Goal: Navigation & Orientation: Find specific page/section

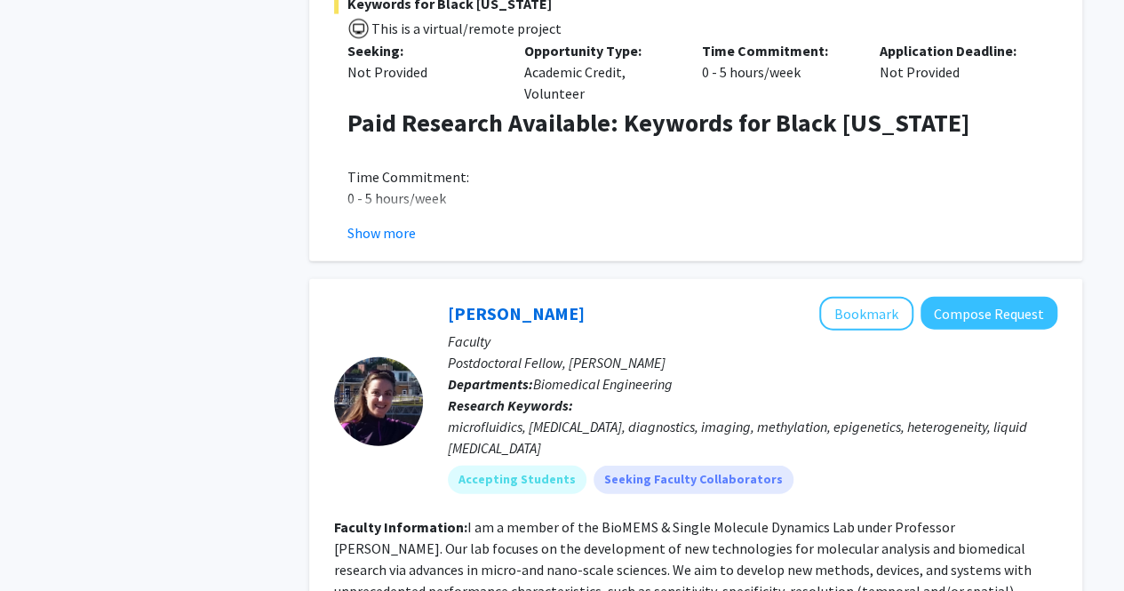
scroll to position [2038, 0]
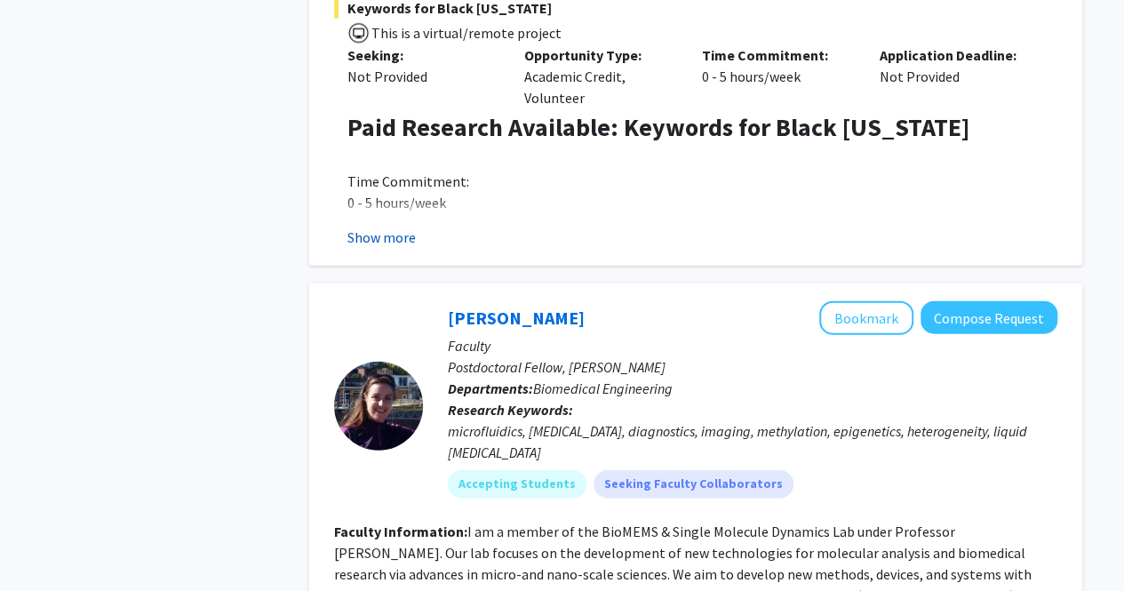
click at [380, 227] on button "Show more" at bounding box center [382, 237] width 68 height 21
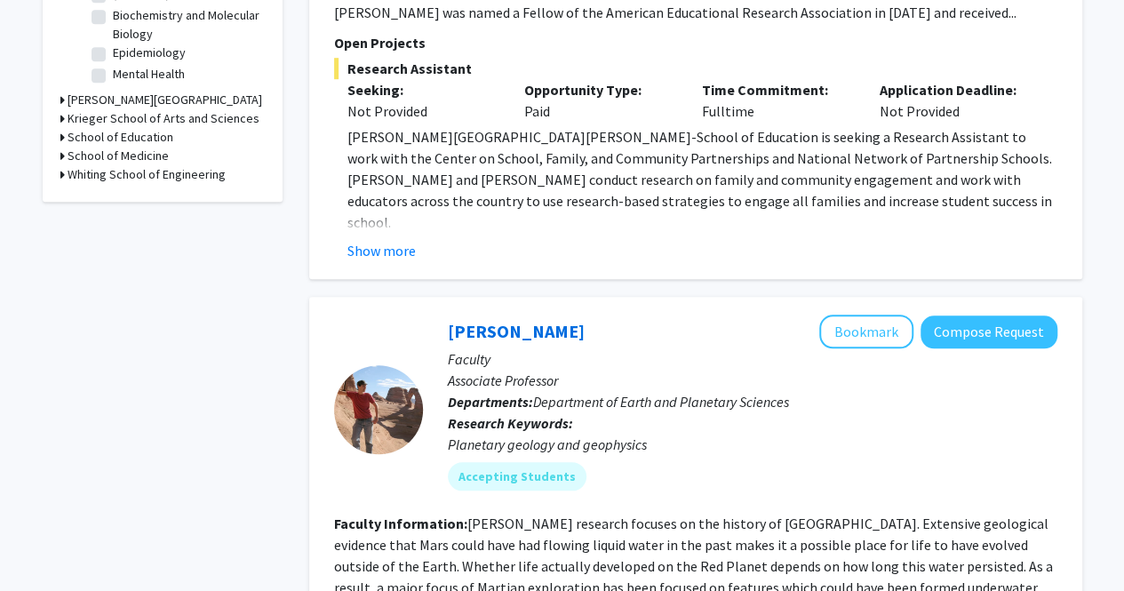
scroll to position [0, 0]
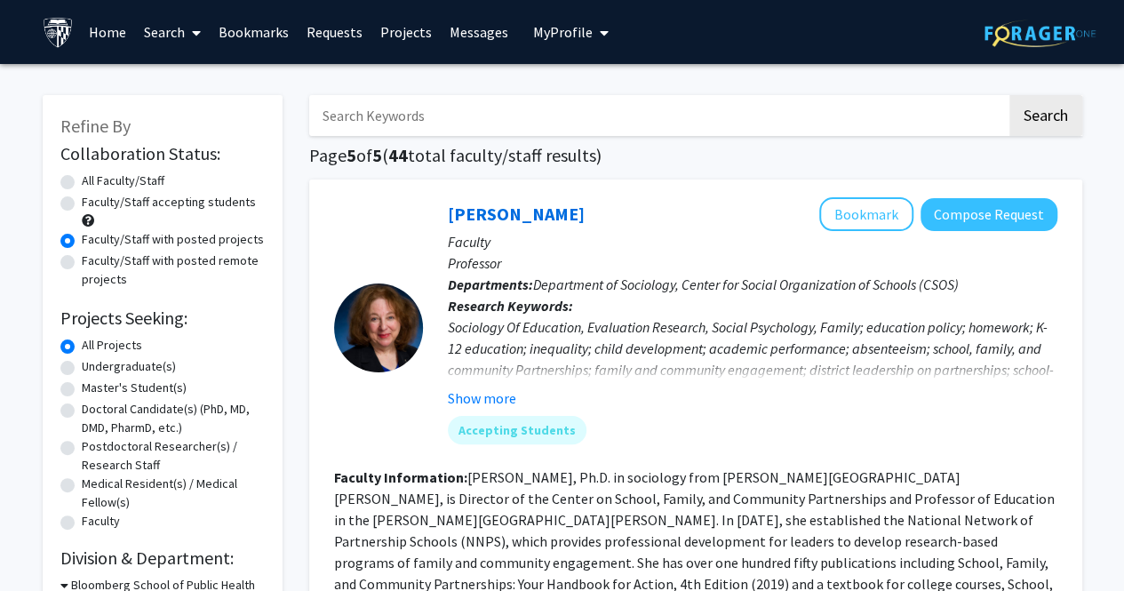
click at [262, 27] on link "Bookmarks" at bounding box center [254, 32] width 88 height 62
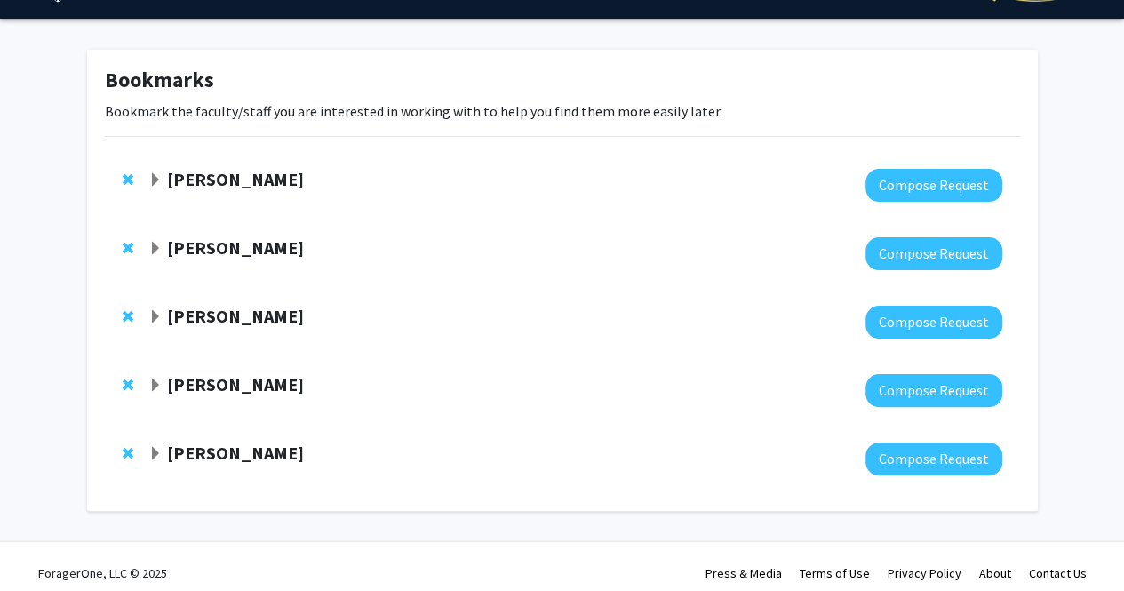
scroll to position [58, 0]
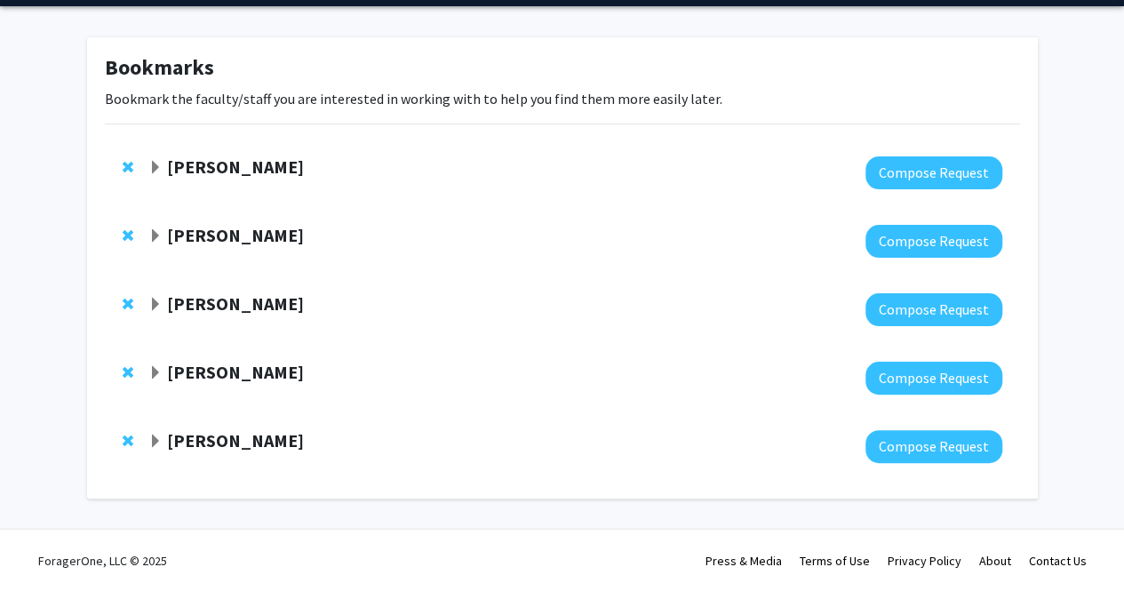
click at [156, 444] on span "Expand Jean Kim Bookmark" at bounding box center [155, 442] width 14 height 14
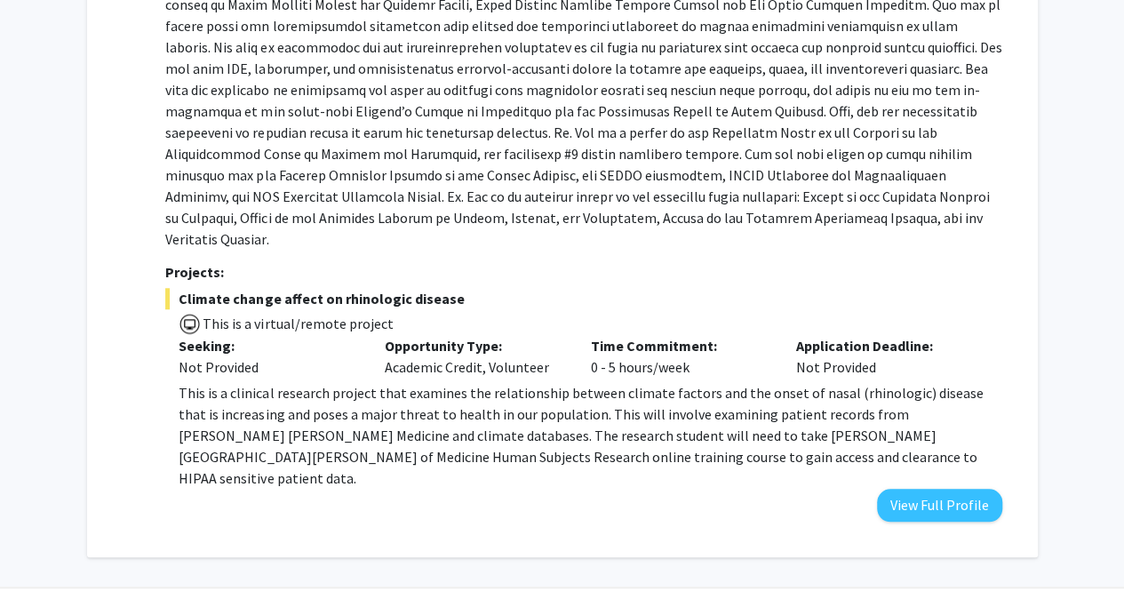
scroll to position [704, 0]
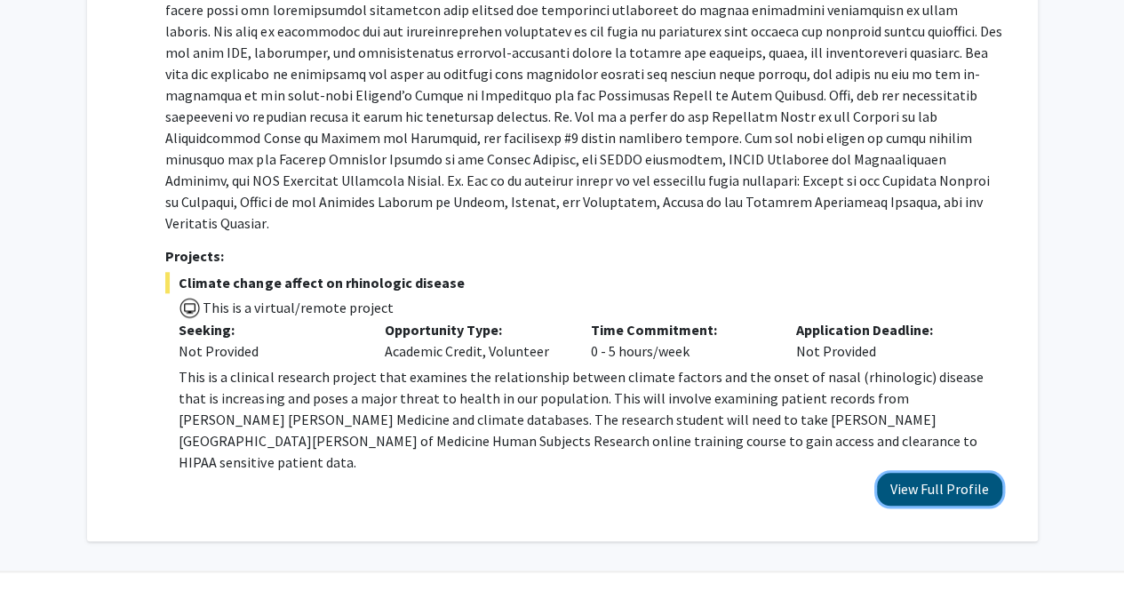
click at [953, 473] on button "View Full Profile" at bounding box center [939, 489] width 125 height 33
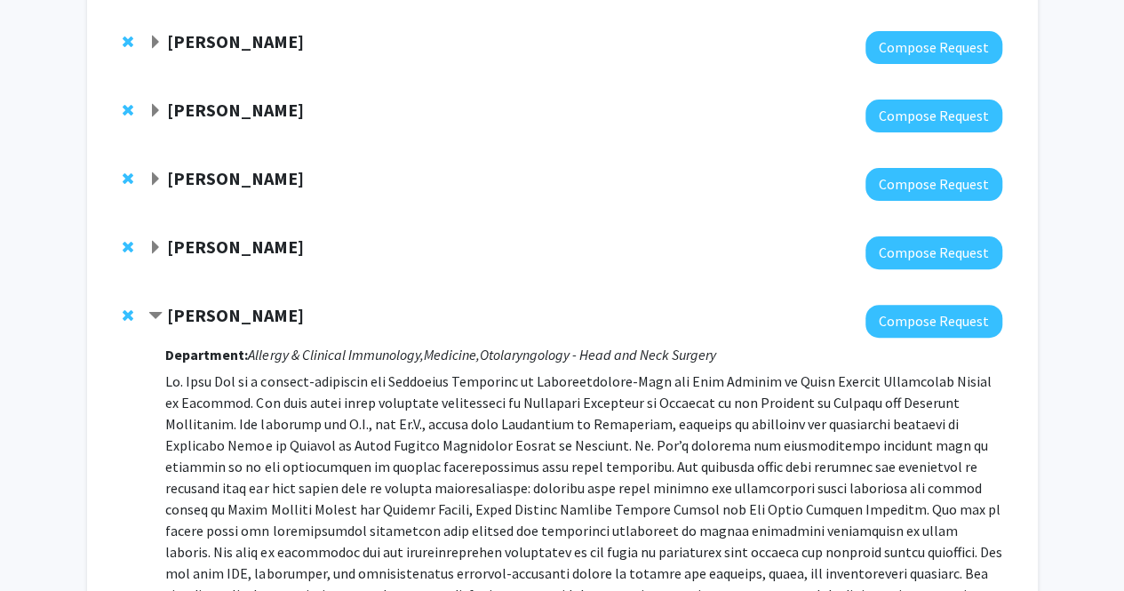
click at [162, 312] on span "Contract Jean Kim Bookmark" at bounding box center [155, 316] width 14 height 14
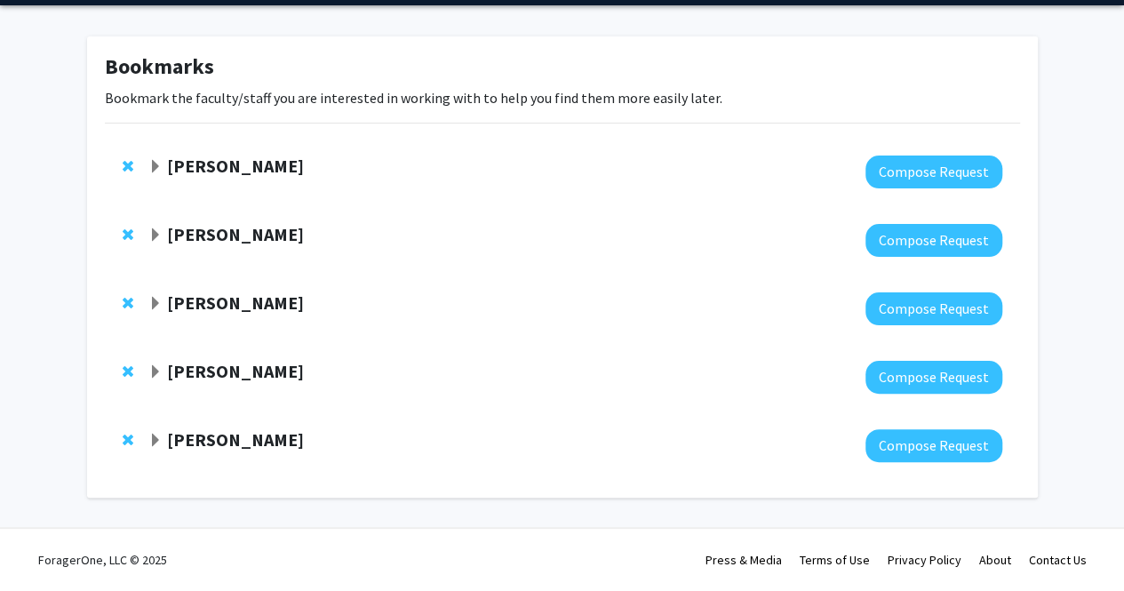
scroll to position [58, 0]
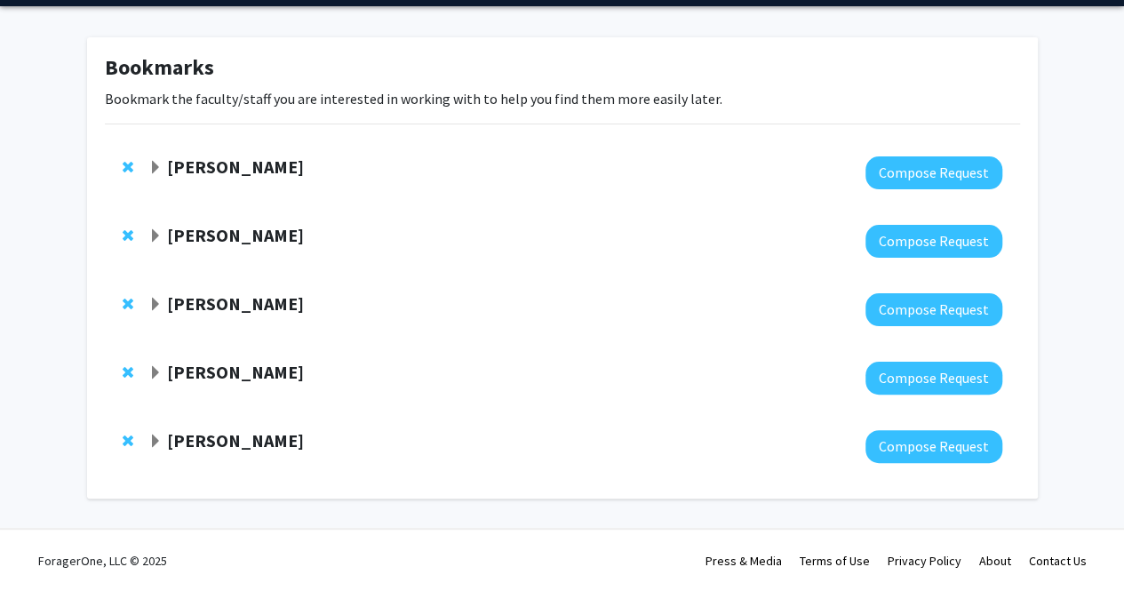
click at [152, 368] on span "Expand Mariana Brait Bookmark" at bounding box center [155, 373] width 14 height 14
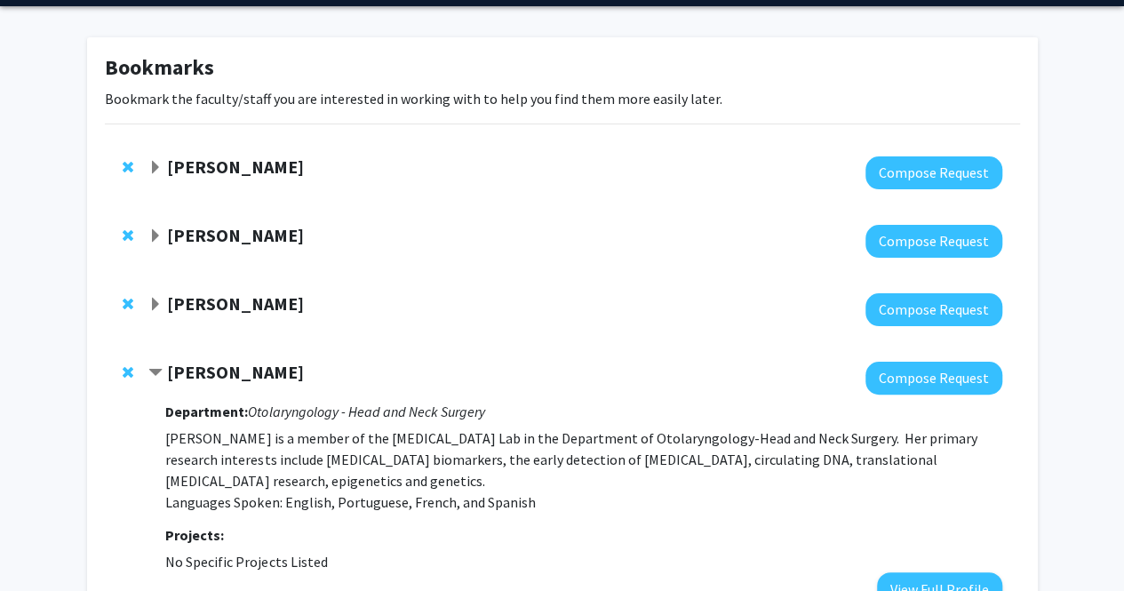
scroll to position [268, 0]
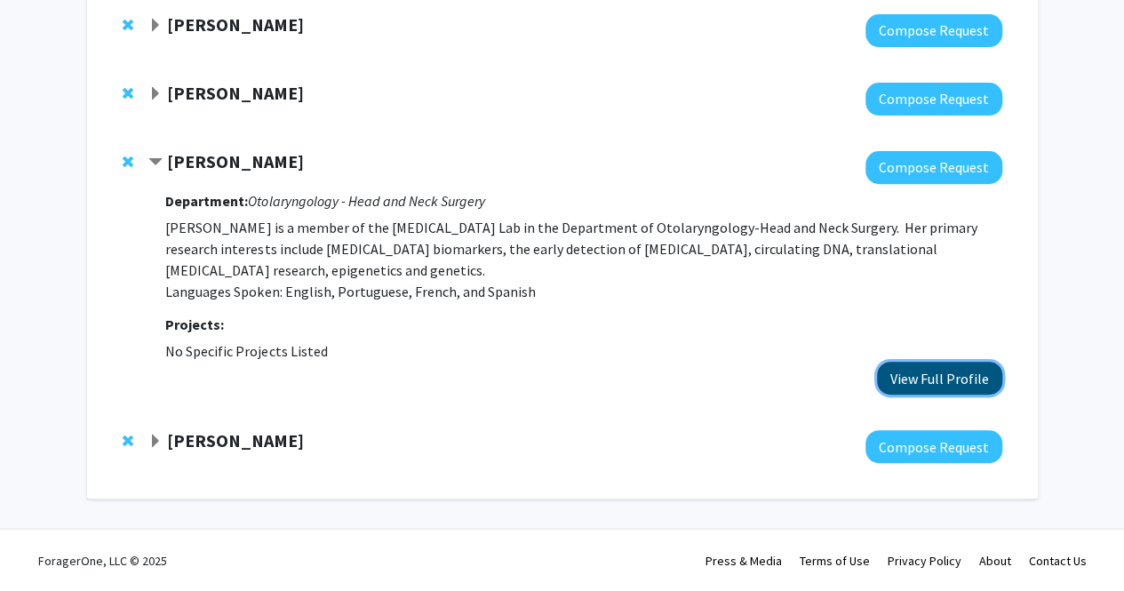
click at [927, 377] on button "View Full Profile" at bounding box center [939, 378] width 125 height 33
click at [172, 165] on strong "[PERSON_NAME]" at bounding box center [235, 161] width 137 height 22
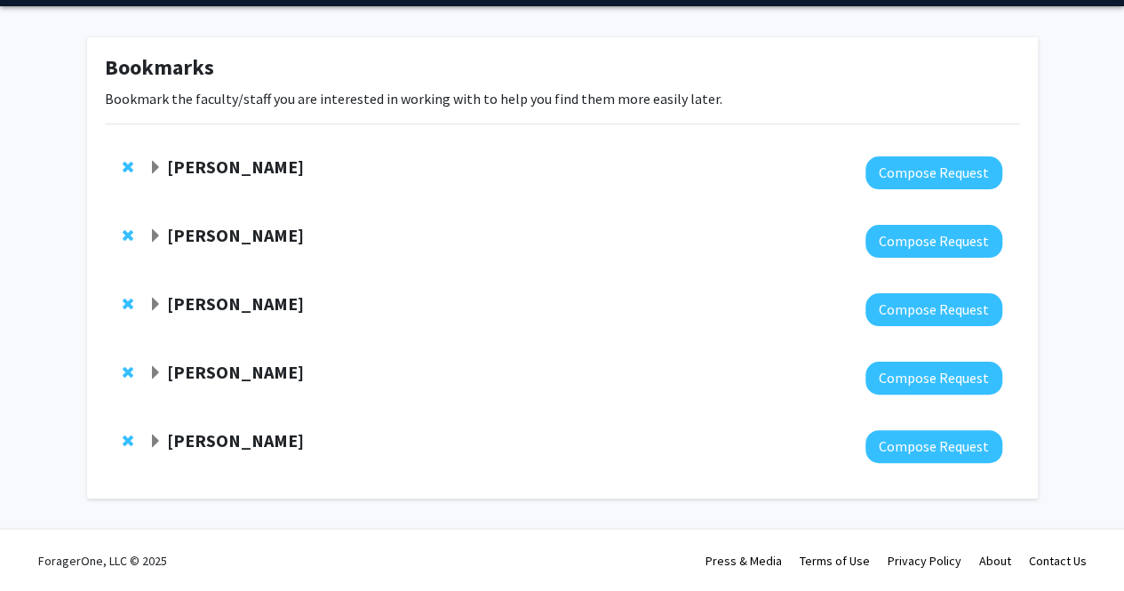
click at [192, 168] on strong "[PERSON_NAME]" at bounding box center [235, 167] width 137 height 22
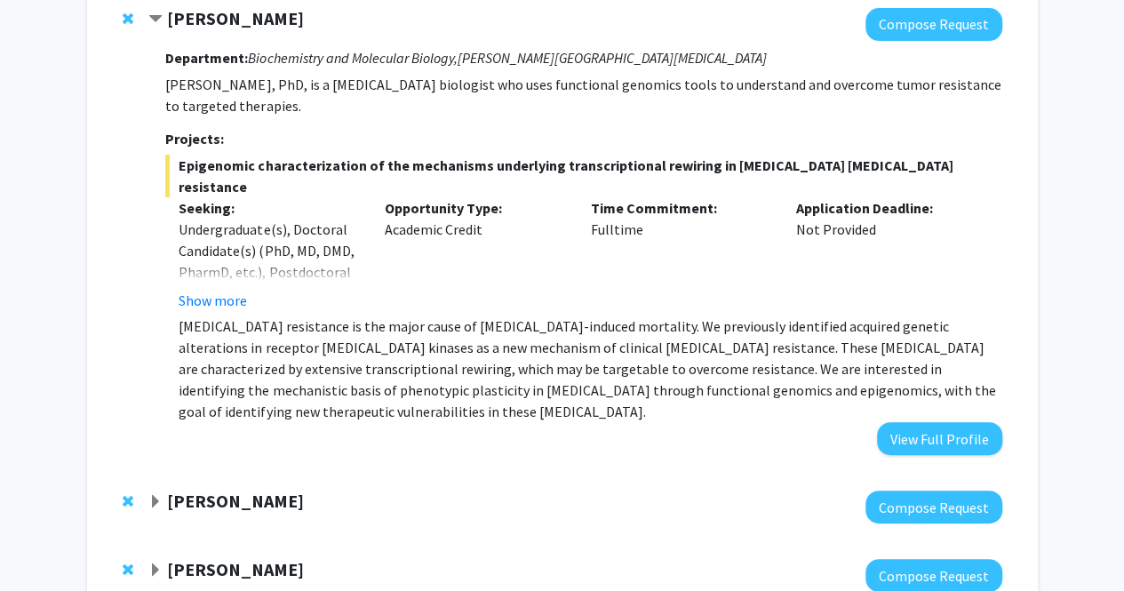
scroll to position [205, 0]
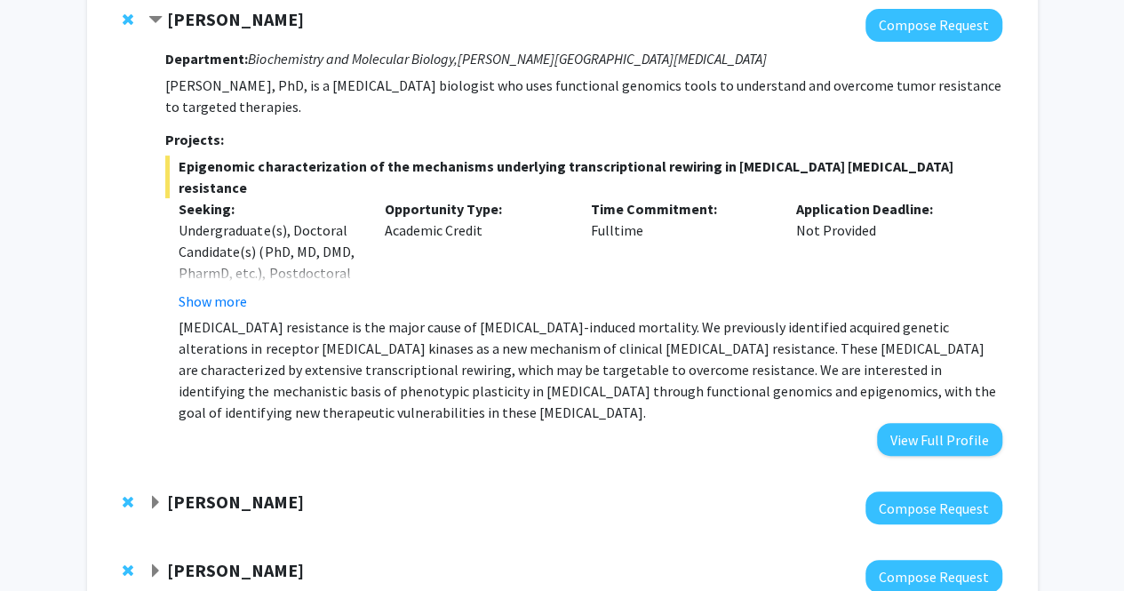
click at [469, 132] on h3 "Projects:" at bounding box center [583, 140] width 836 height 17
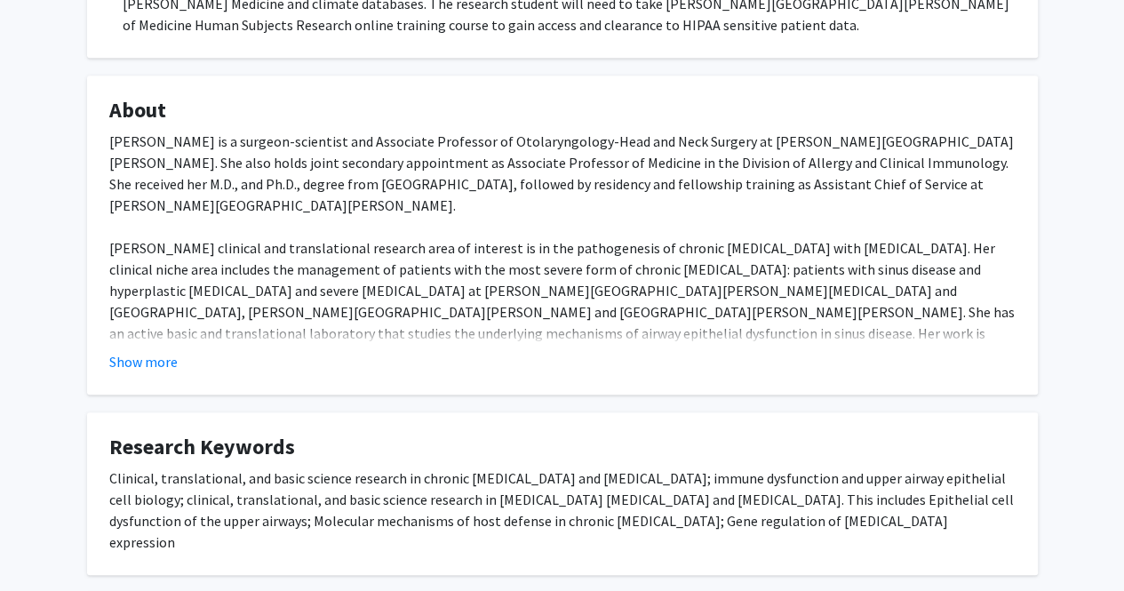
scroll to position [523, 0]
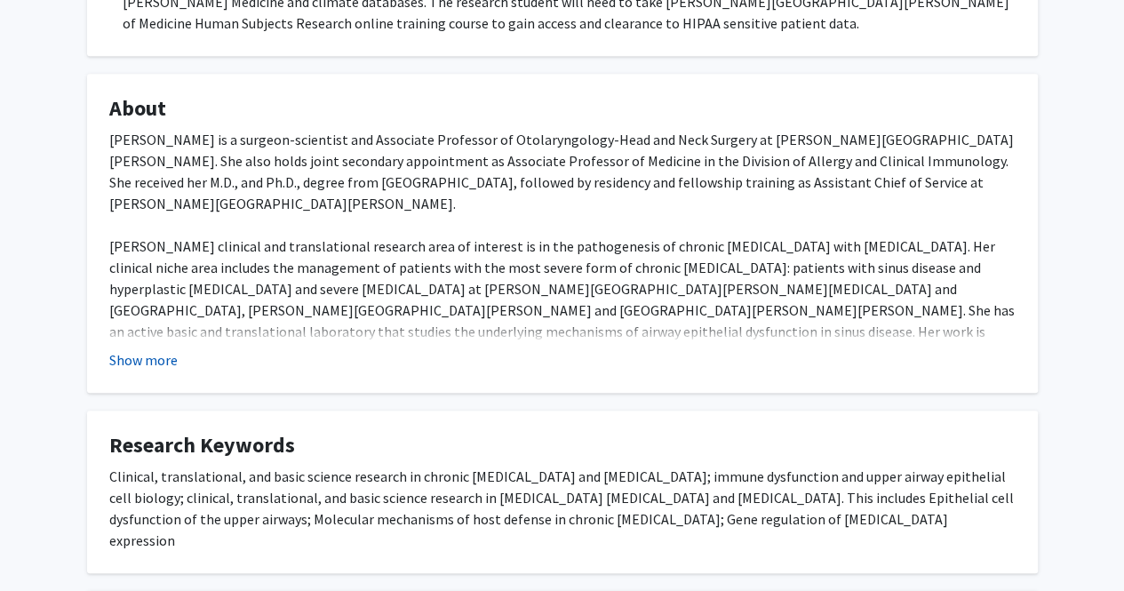
click at [152, 358] on button "Show more" at bounding box center [143, 359] width 68 height 21
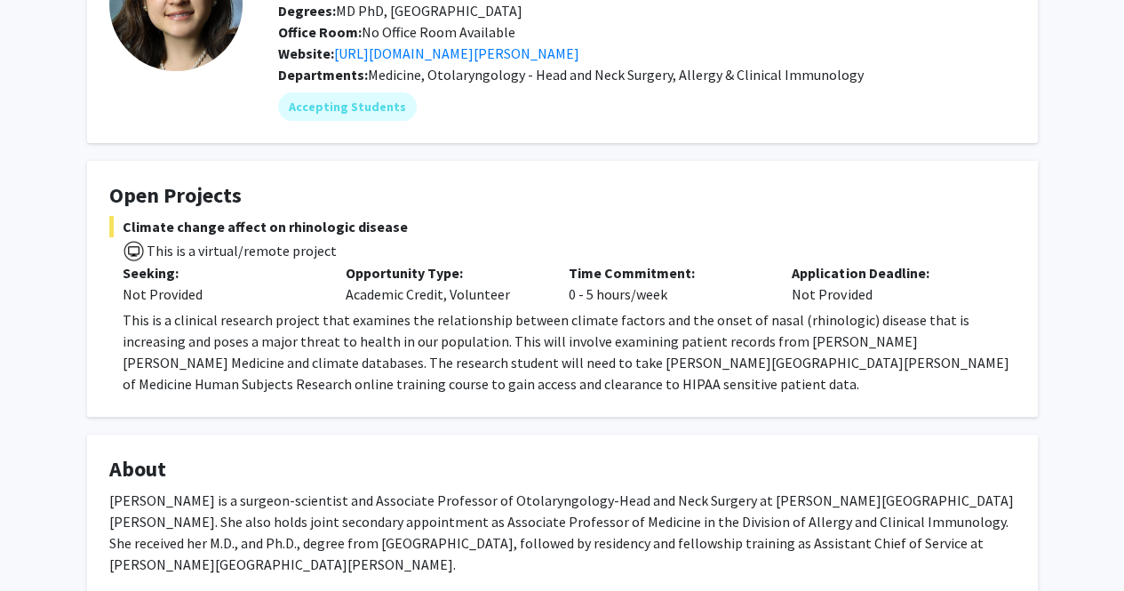
scroll to position [0, 0]
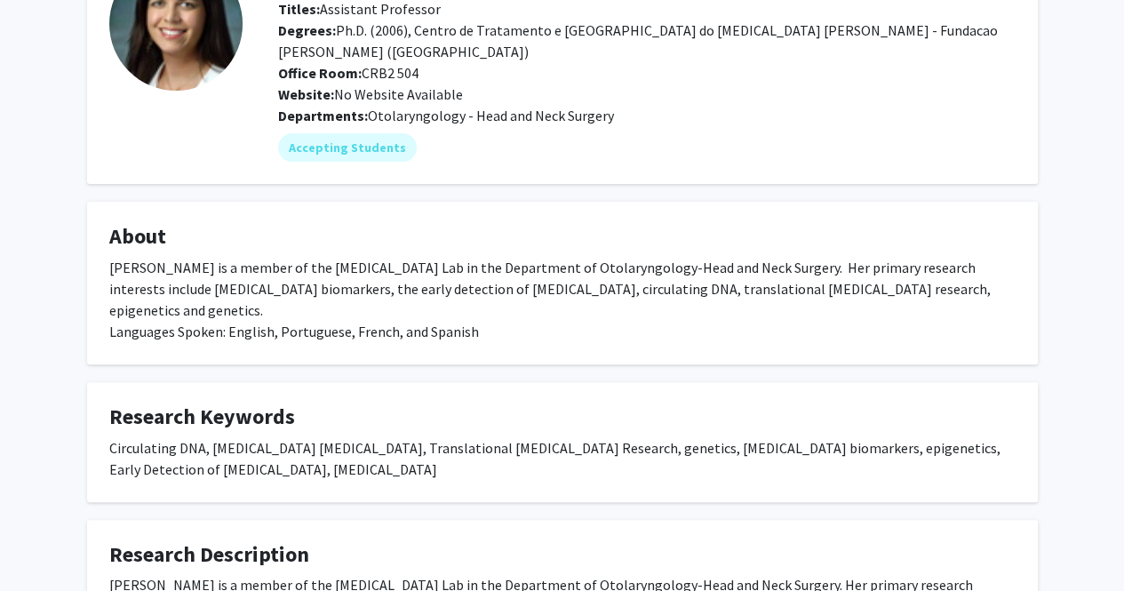
scroll to position [280, 0]
